Goal: Information Seeking & Learning: Learn about a topic

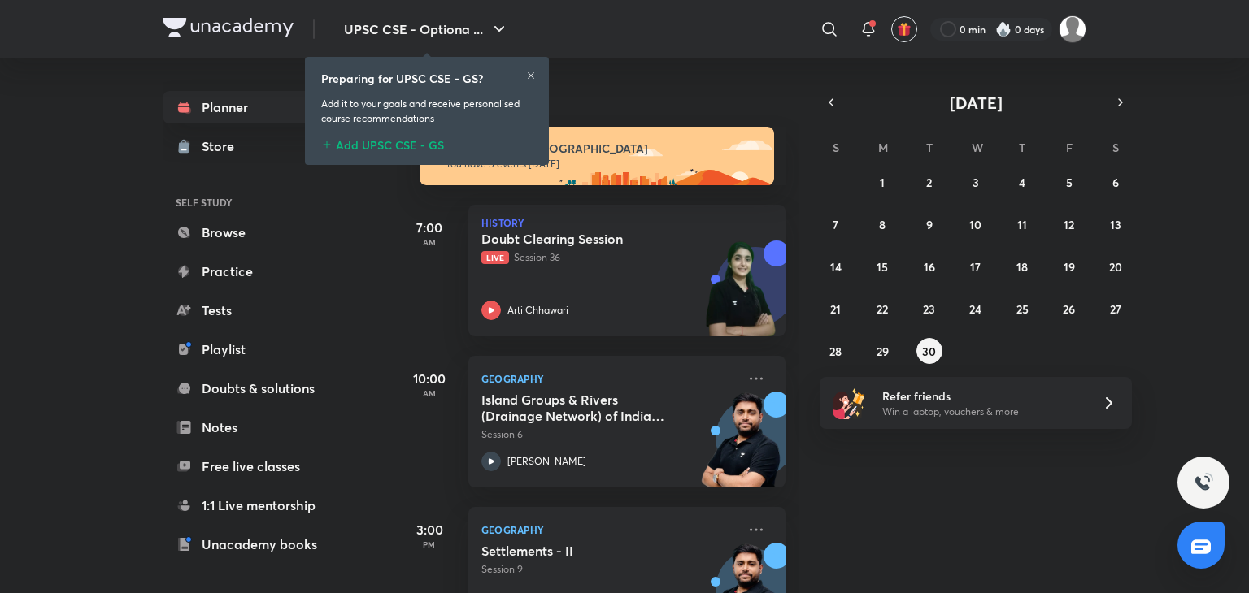
drag, startPoint x: 388, startPoint y: 146, endPoint x: 367, endPoint y: 139, distance: 21.6
click at [388, 144] on div "Add UPSC CSE - GS" at bounding box center [426, 143] width 211 height 20
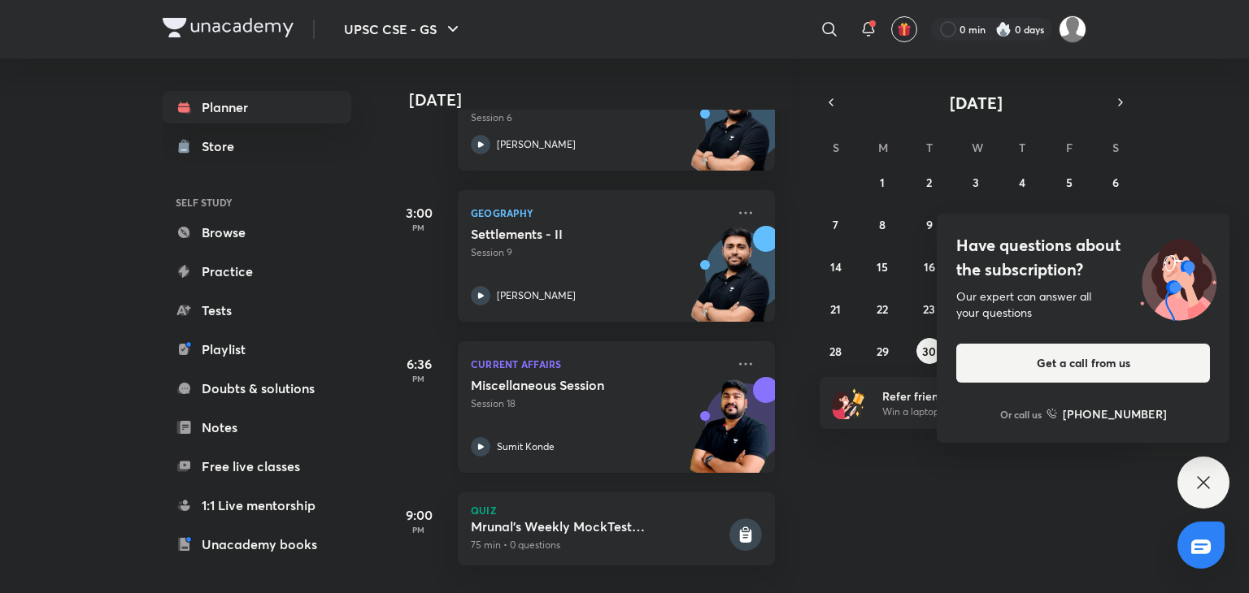
scroll to position [329, 16]
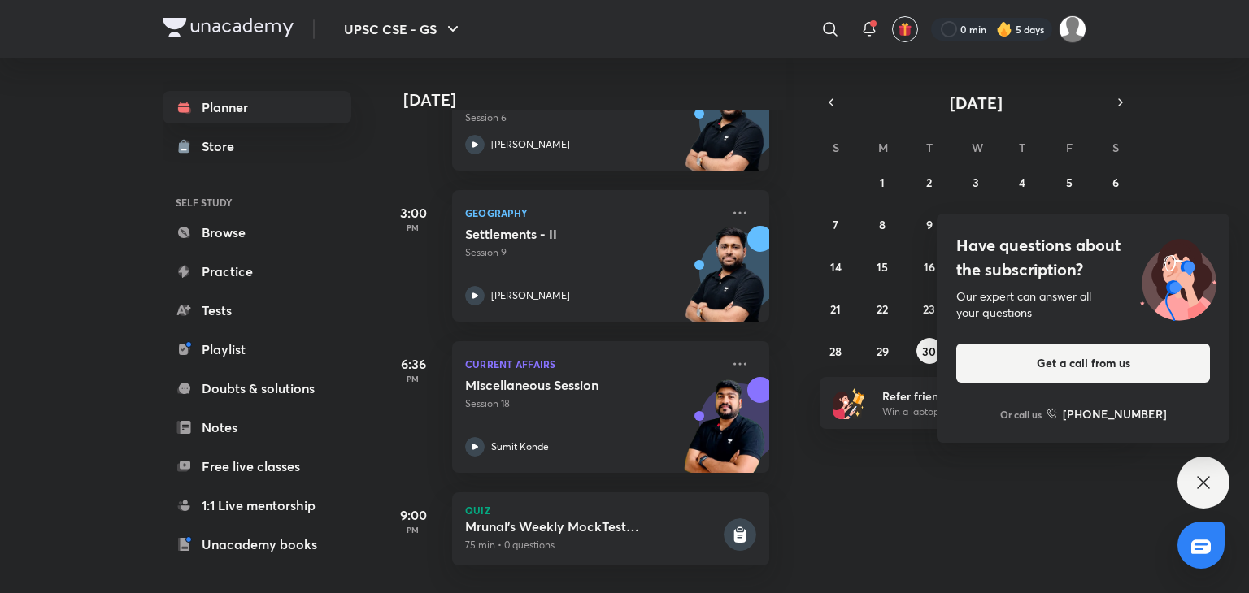
click at [1210, 477] on icon at bounding box center [1203, 483] width 20 height 20
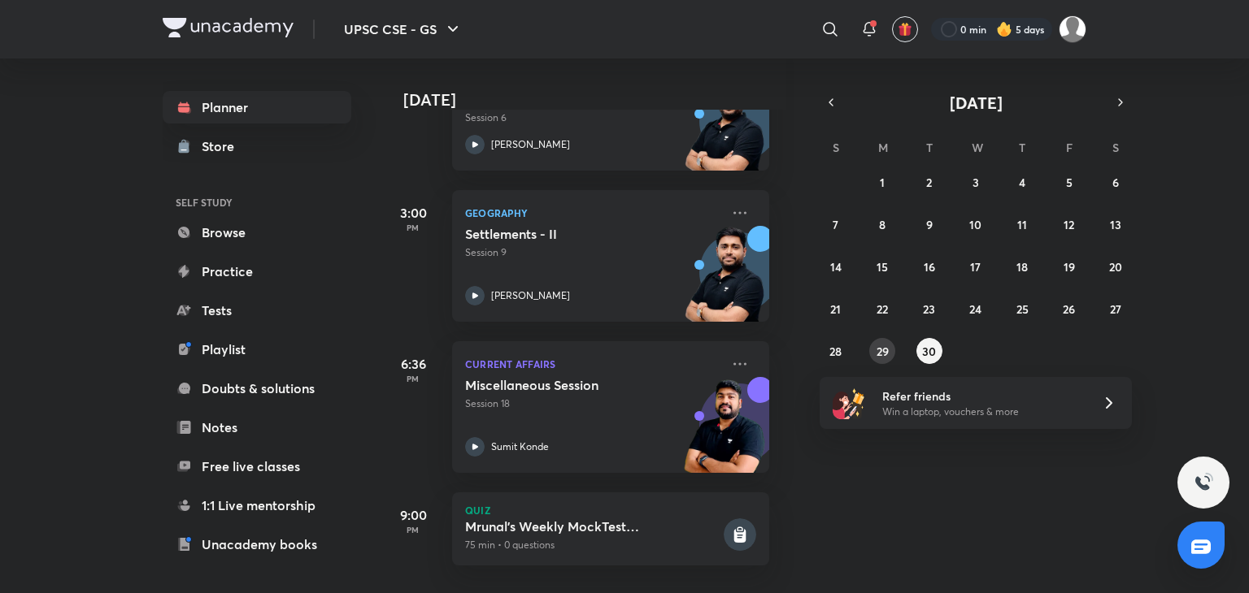
click at [880, 348] on abbr "29" at bounding box center [882, 351] width 12 height 15
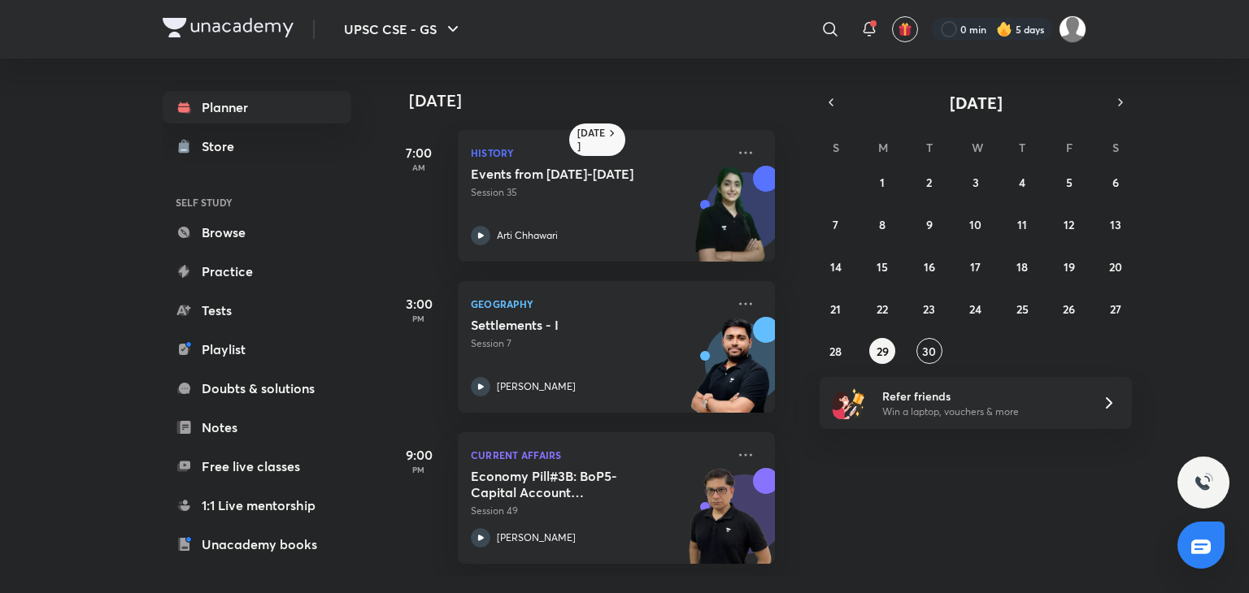
scroll to position [0, 16]
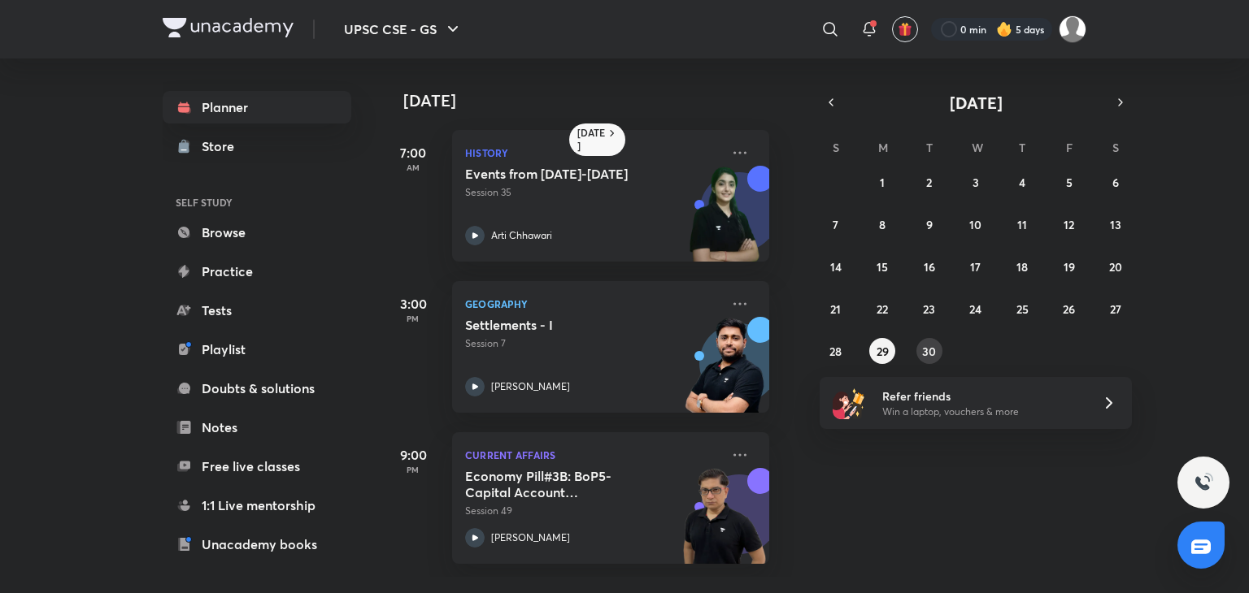
click at [932, 353] on abbr "30" at bounding box center [929, 351] width 14 height 15
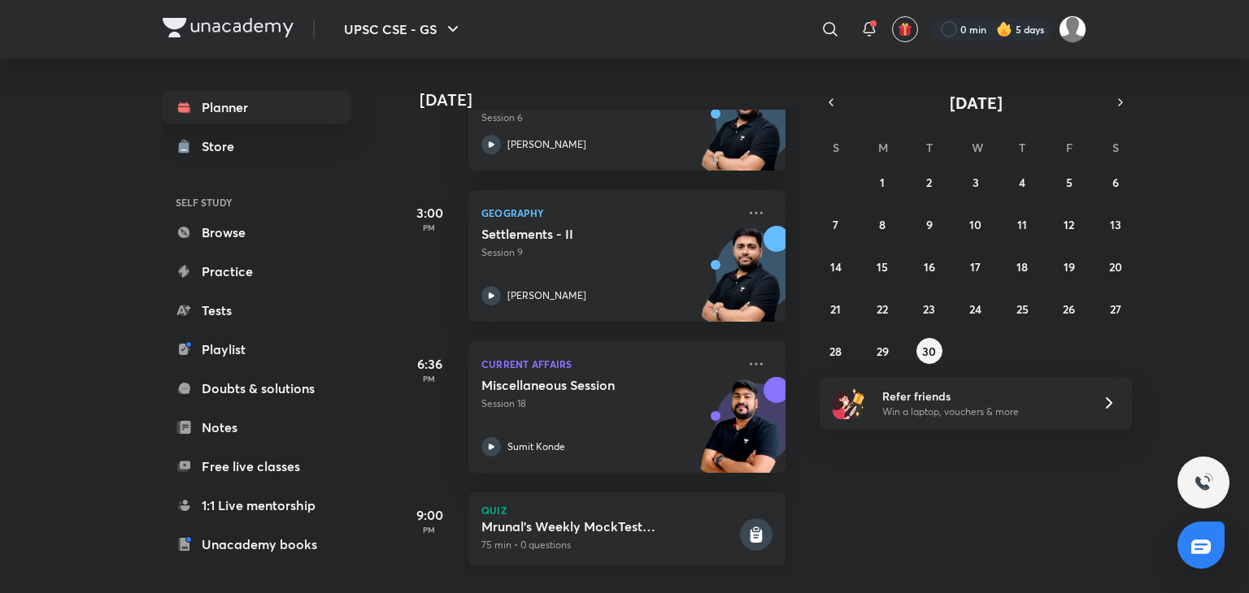
scroll to position [329, 0]
click at [1119, 95] on icon "button" at bounding box center [1120, 102] width 13 height 15
click at [972, 183] on button "1" at bounding box center [976, 182] width 26 height 26
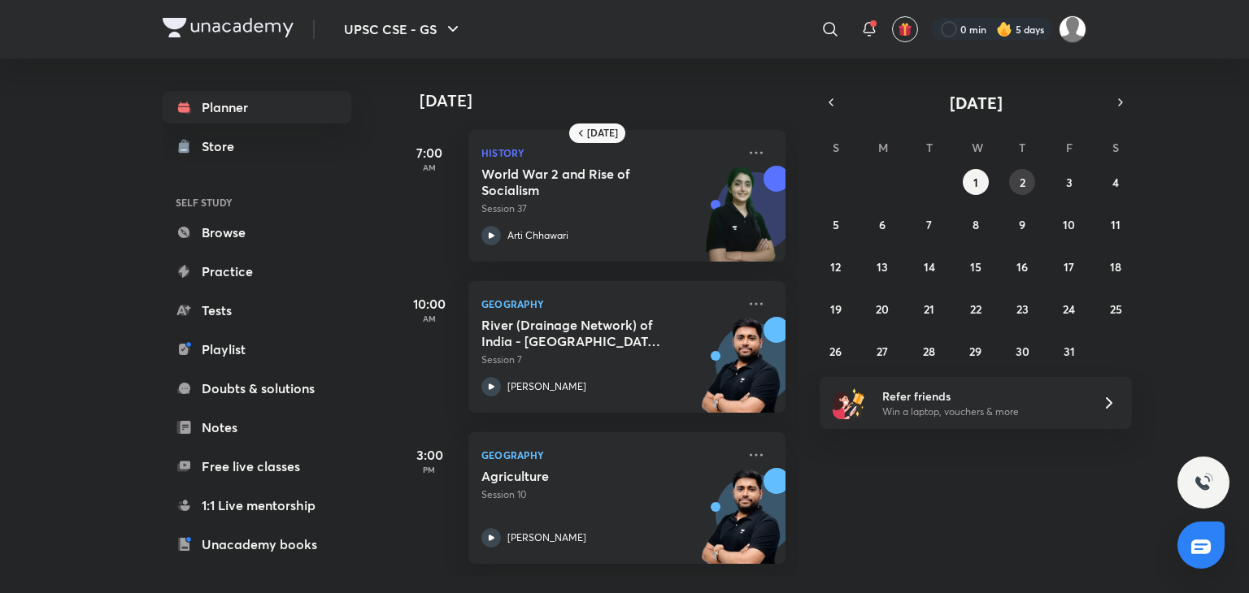
click at [1030, 181] on button "2" at bounding box center [1022, 182] width 26 height 26
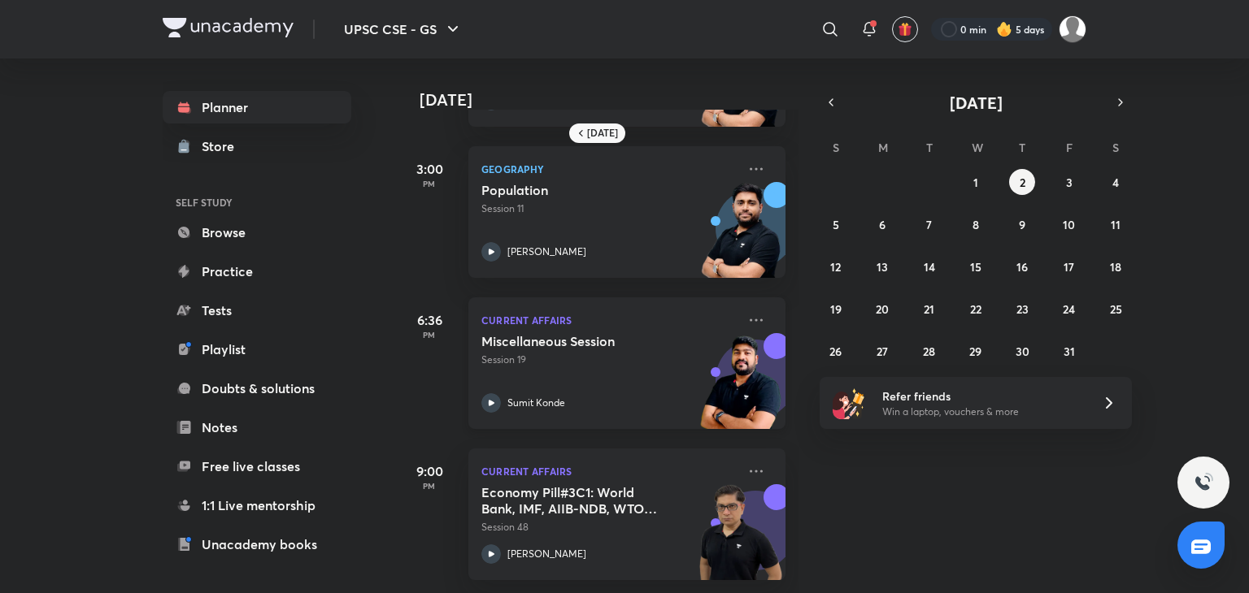
scroll to position [299, 0]
click at [978, 182] on button "1" at bounding box center [976, 182] width 26 height 26
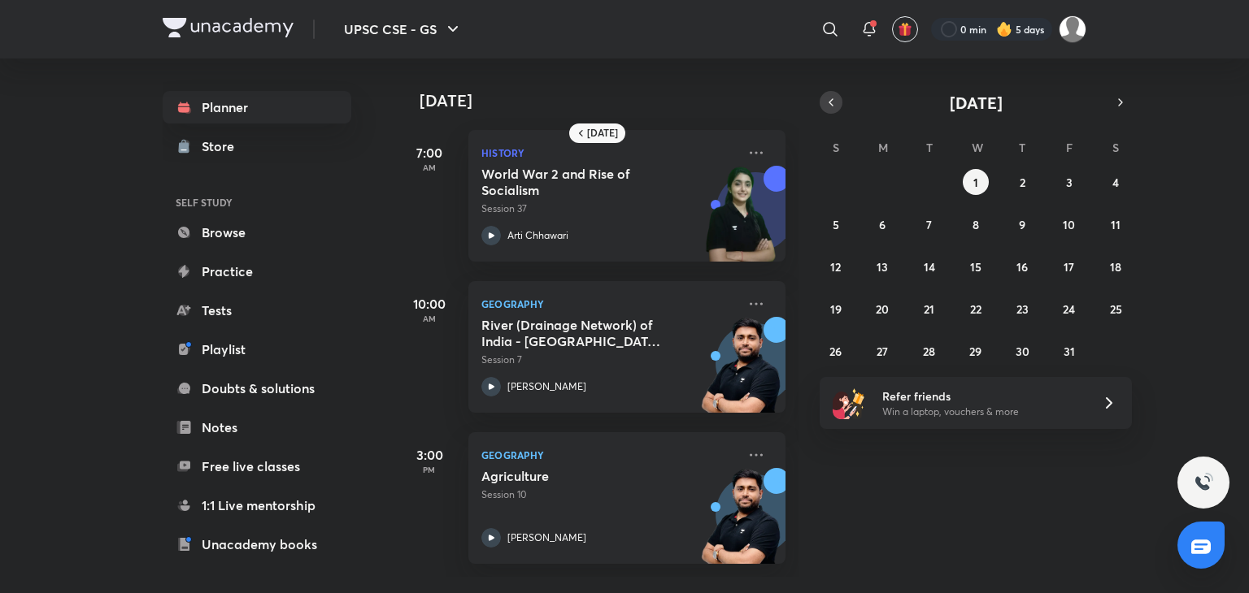
click at [823, 107] on button "button" at bounding box center [830, 102] width 23 height 23
click at [834, 105] on icon "button" at bounding box center [830, 102] width 13 height 15
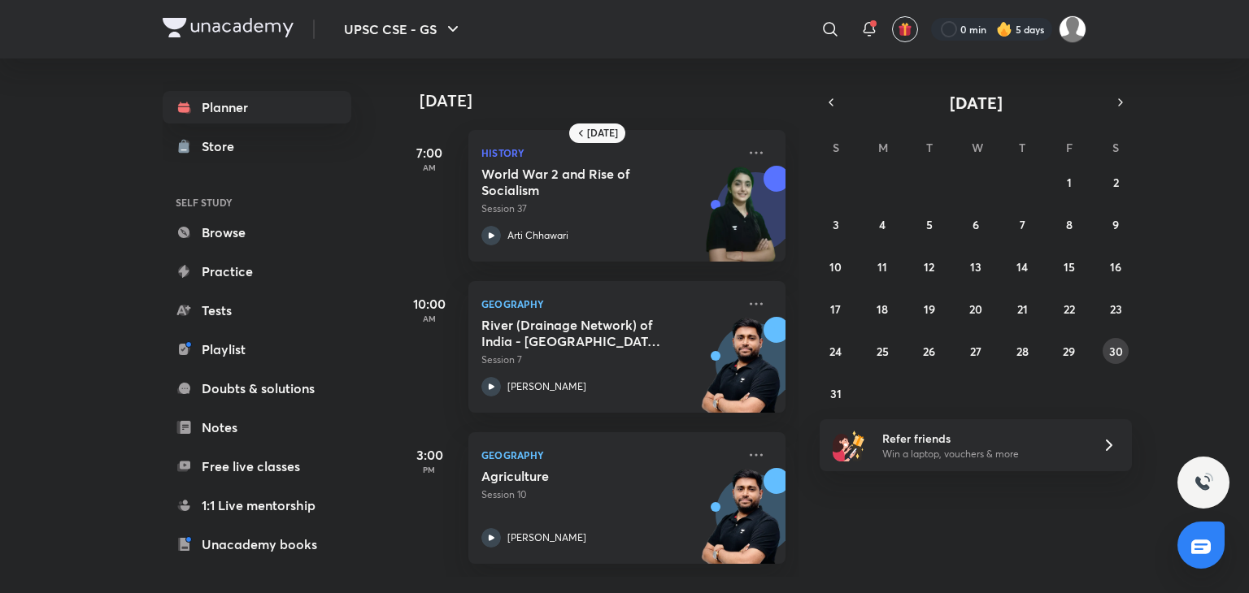
click at [1117, 352] on abbr "30" at bounding box center [1116, 351] width 14 height 15
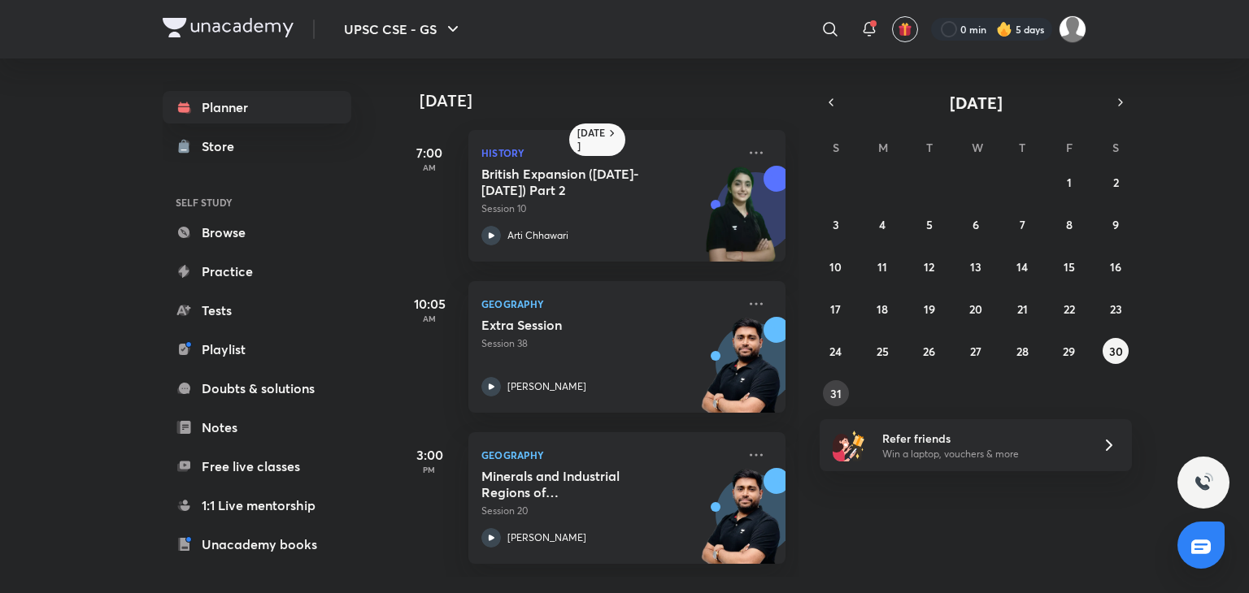
click at [839, 392] on abbr "31" at bounding box center [835, 393] width 11 height 15
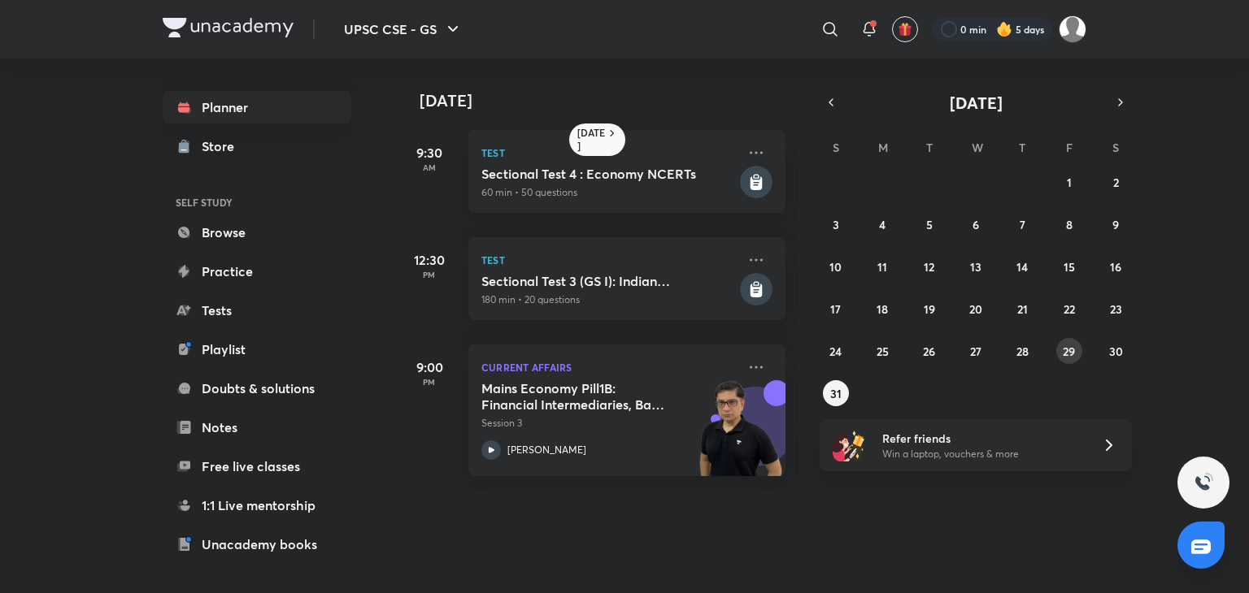
click at [1080, 352] on button "29" at bounding box center [1069, 351] width 26 height 26
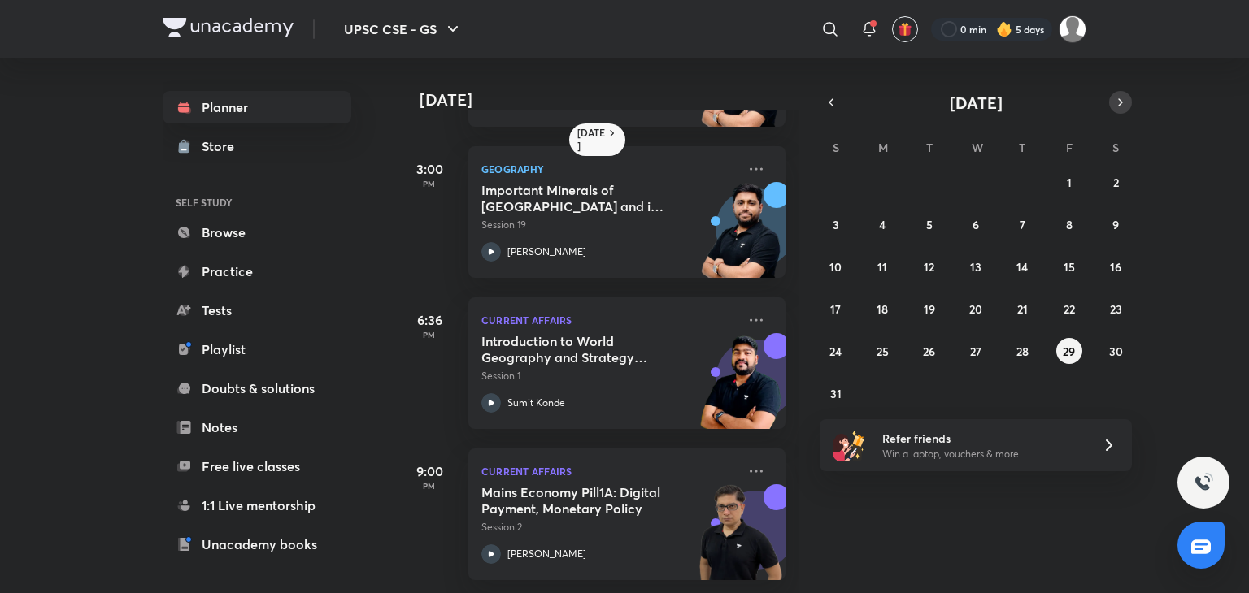
click at [1126, 102] on button "button" at bounding box center [1120, 102] width 23 height 23
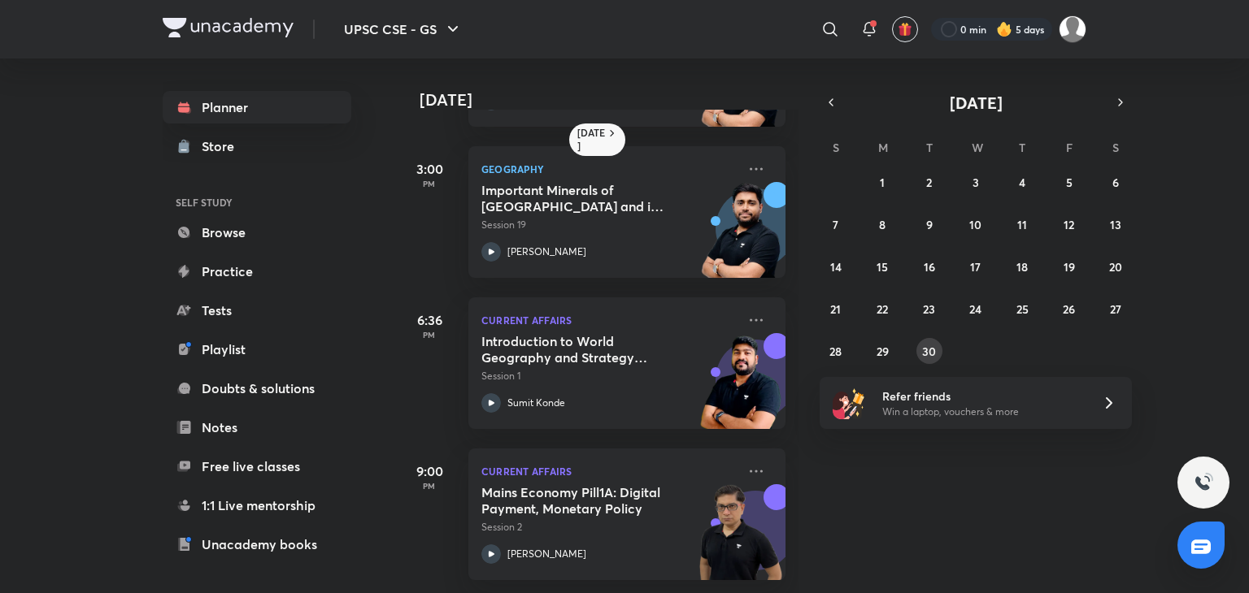
click at [930, 359] on button "30" at bounding box center [929, 351] width 26 height 26
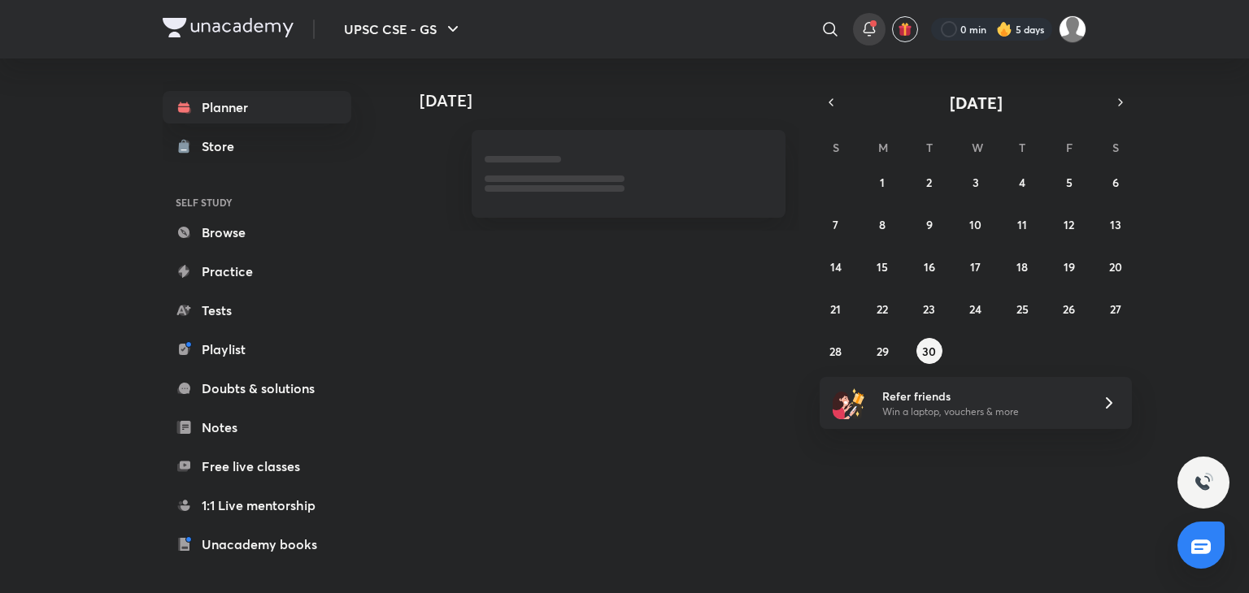
click at [876, 28] on icon at bounding box center [869, 30] width 20 height 20
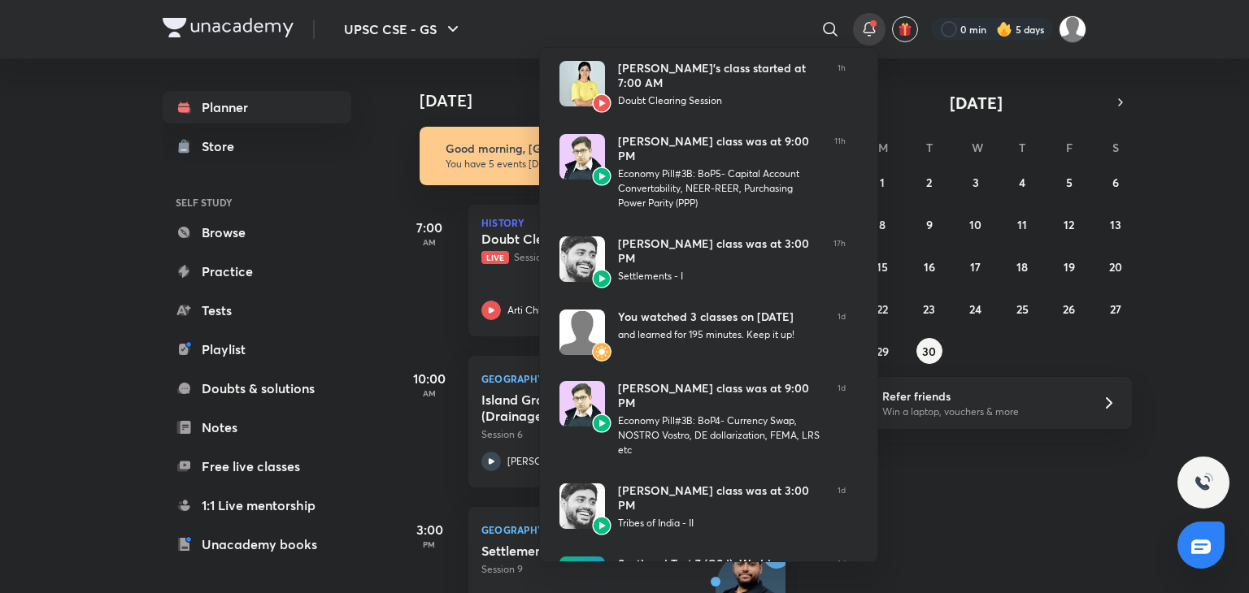
click at [555, 28] on div at bounding box center [624, 296] width 1249 height 593
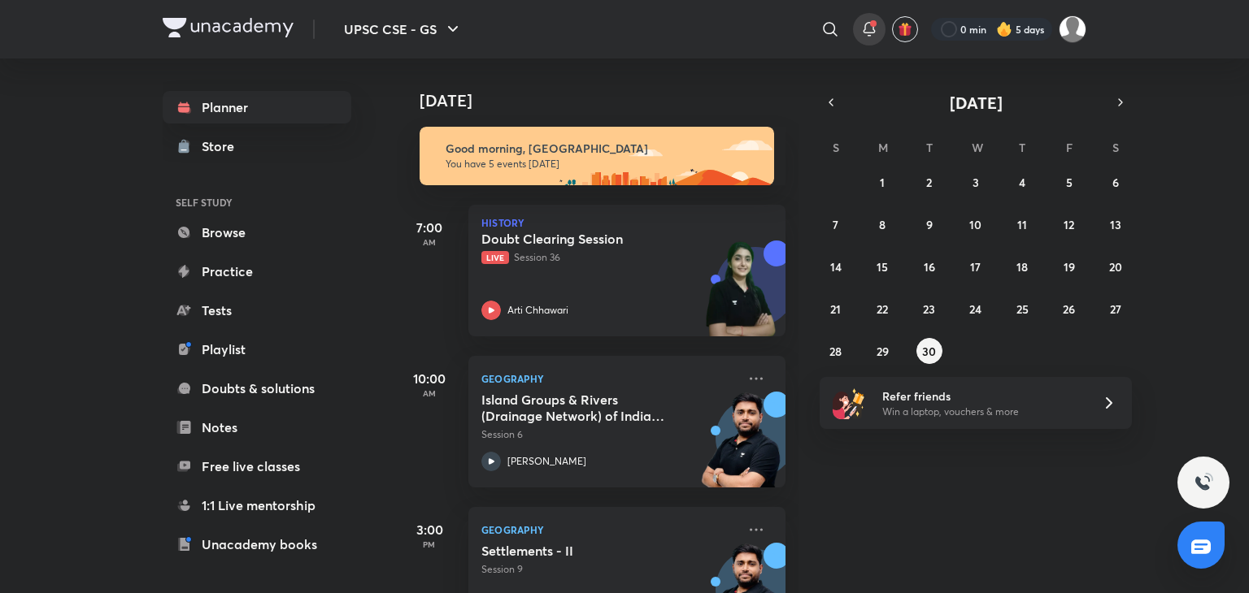
click at [857, 24] on div at bounding box center [869, 29] width 33 height 33
click at [866, 27] on icon at bounding box center [869, 30] width 20 height 20
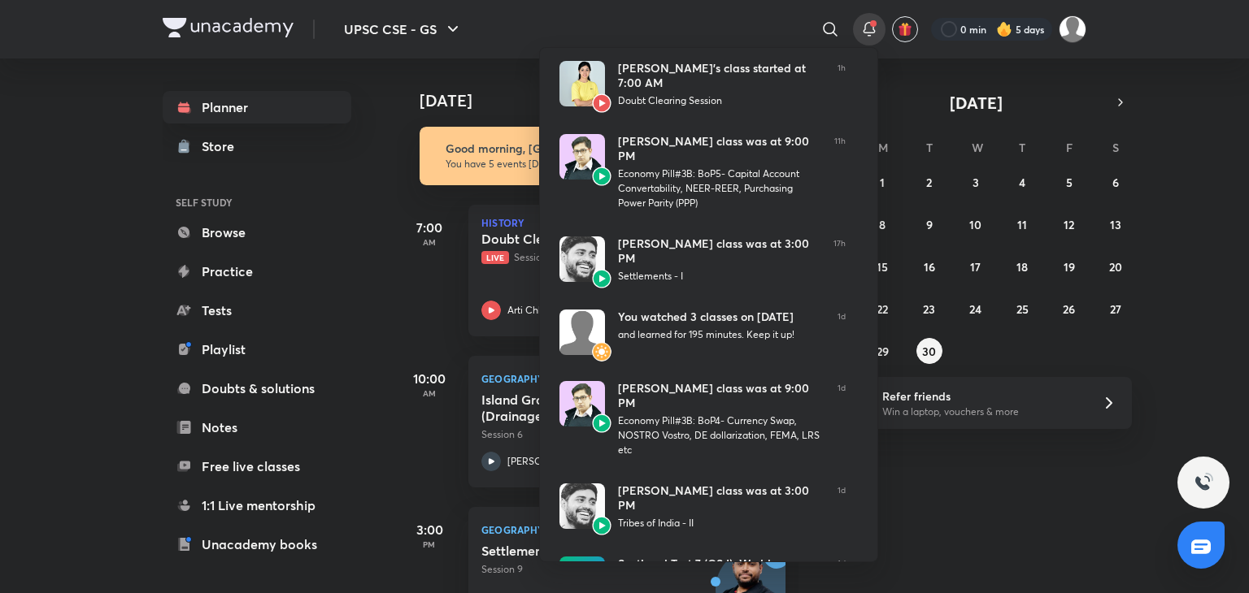
click at [527, 27] on div at bounding box center [624, 296] width 1249 height 593
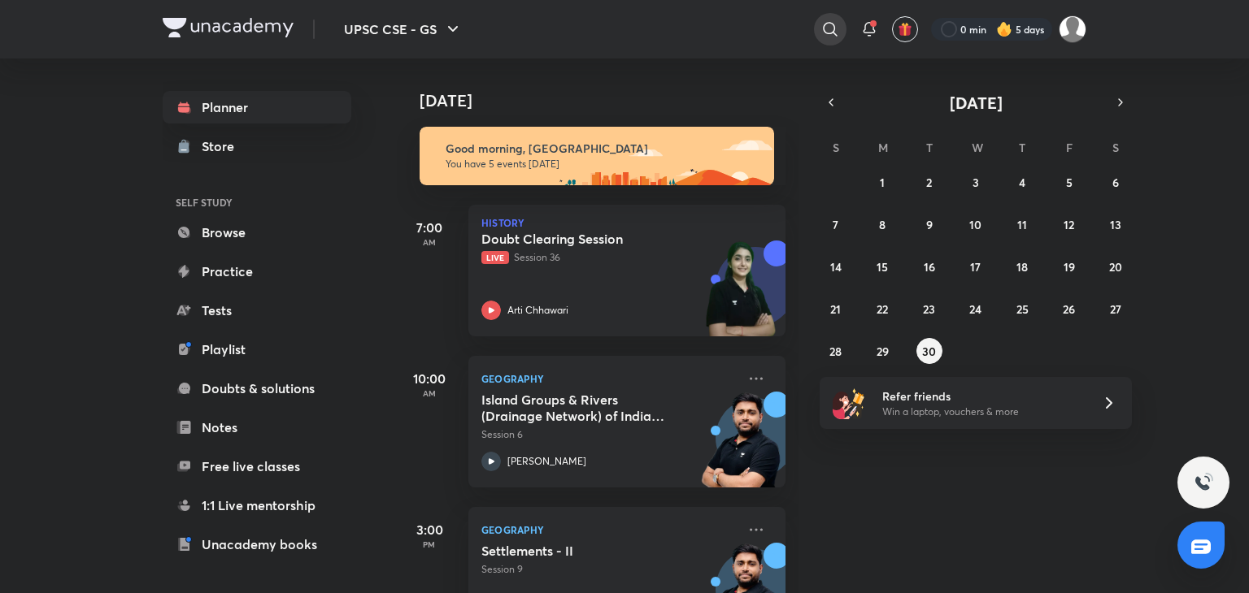
click at [824, 35] on icon at bounding box center [830, 30] width 20 height 20
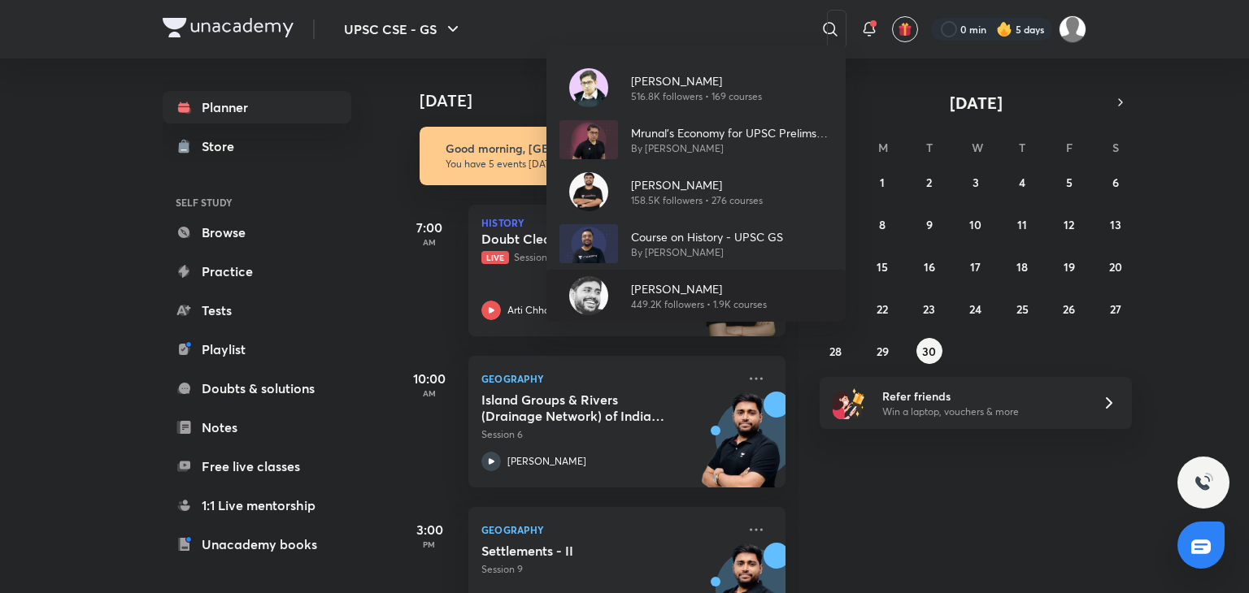
click at [649, 280] on p "[PERSON_NAME]" at bounding box center [699, 288] width 136 height 17
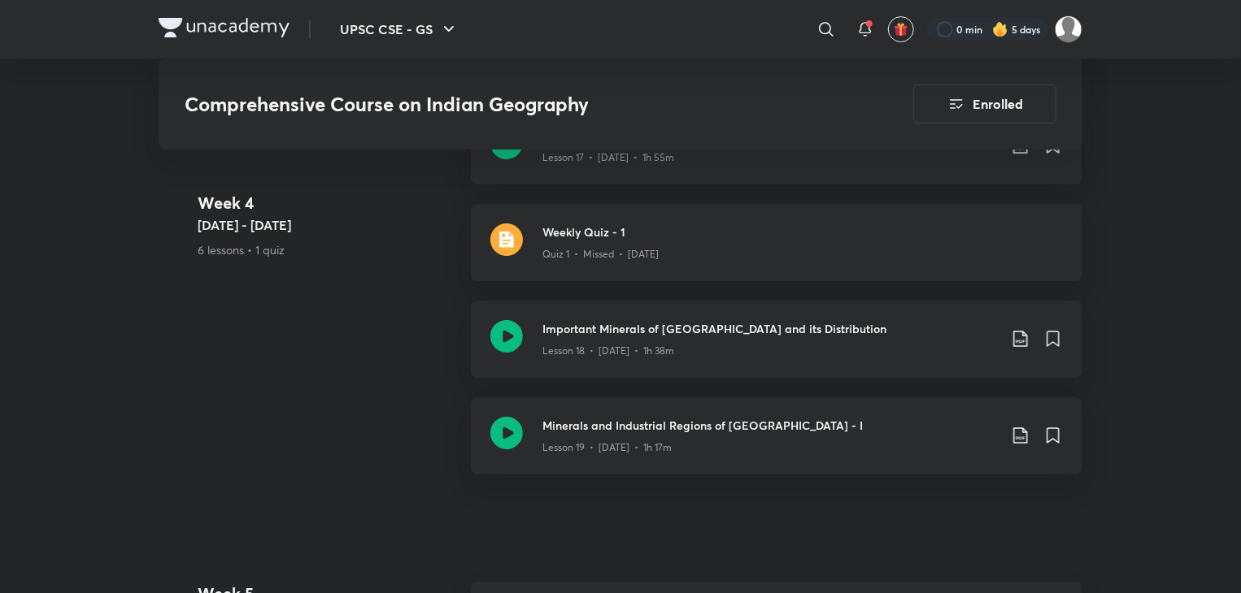
scroll to position [2895, 0]
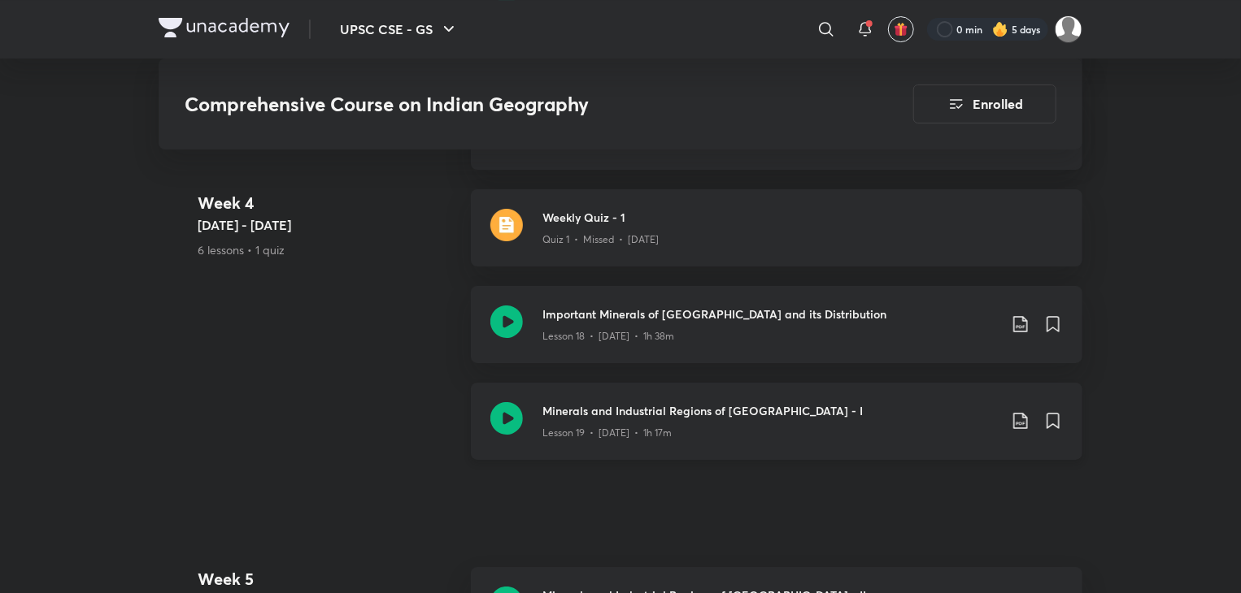
click at [481, 389] on div "Minerals and Industrial Regions of India - I Lesson 19 • Aug 30 • 1h 17m" at bounding box center [776, 421] width 611 height 77
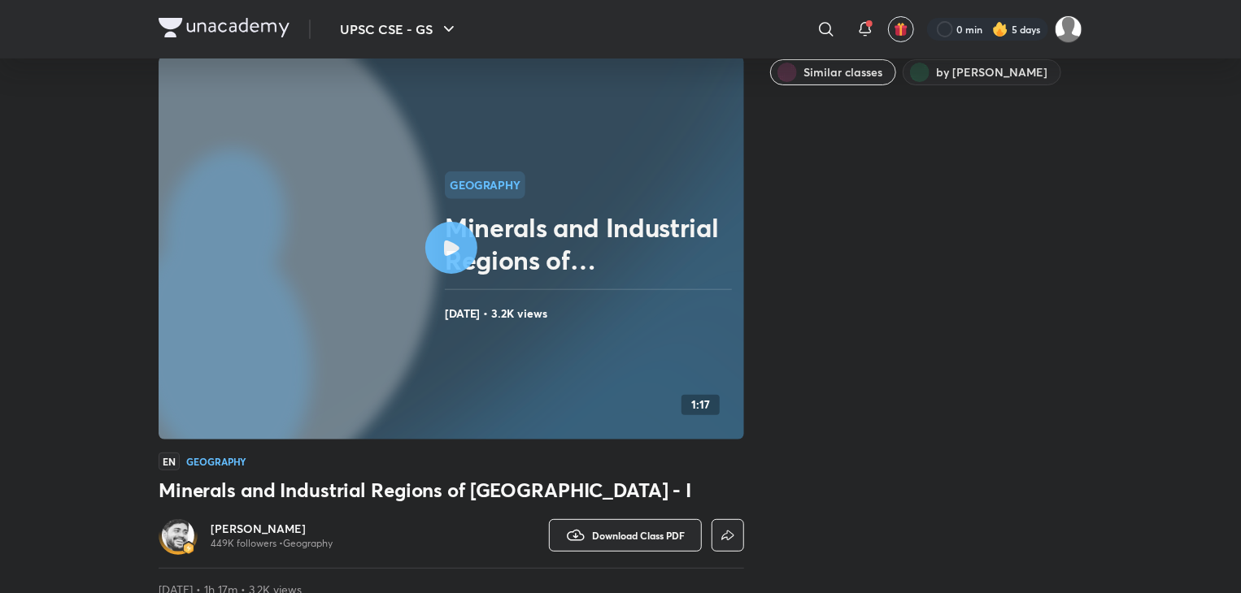
scroll to position [81, 0]
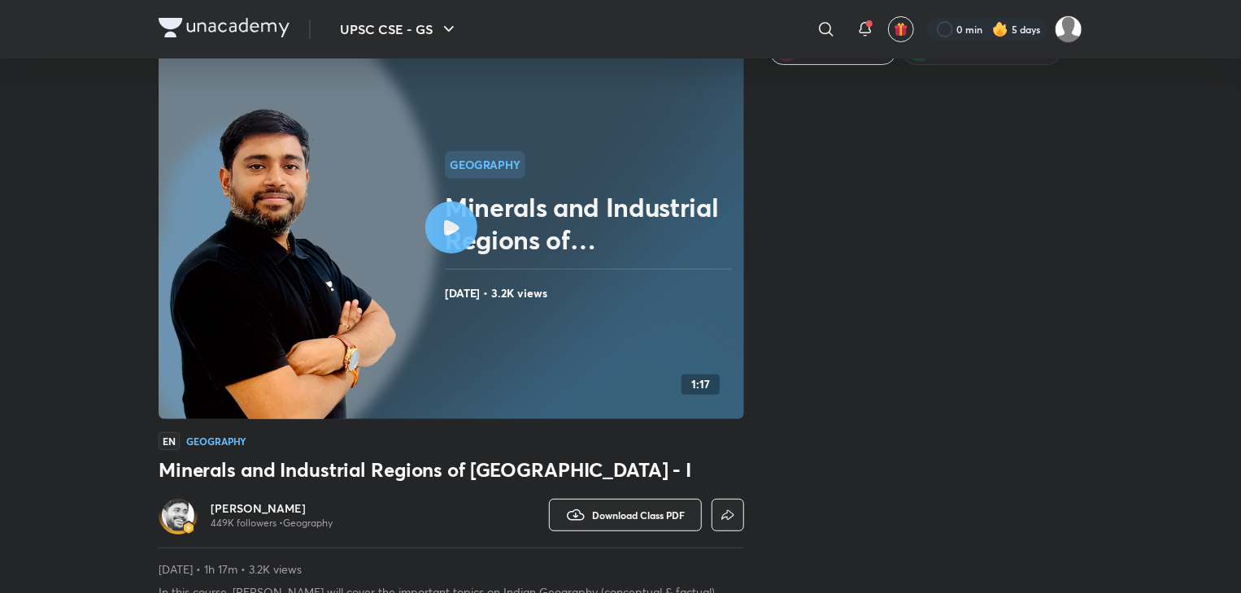
click at [406, 200] on circle at bounding box center [174, 228] width 526 height 526
